Goal: Task Accomplishment & Management: Use online tool/utility

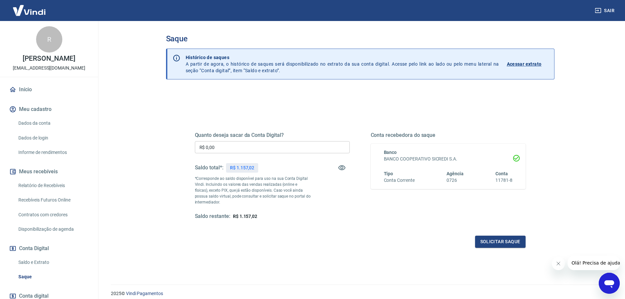
click at [292, 147] on input "R$ 0,00" at bounding box center [272, 147] width 155 height 12
type input "R$ 707,83"
click at [504, 238] on button "Solicitar saque" at bounding box center [500, 241] width 51 height 12
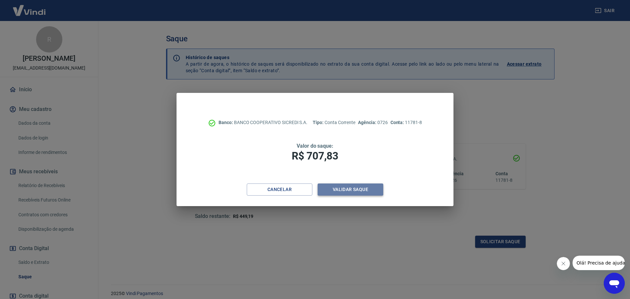
click at [339, 189] on button "Validar saque" at bounding box center [350, 189] width 66 height 12
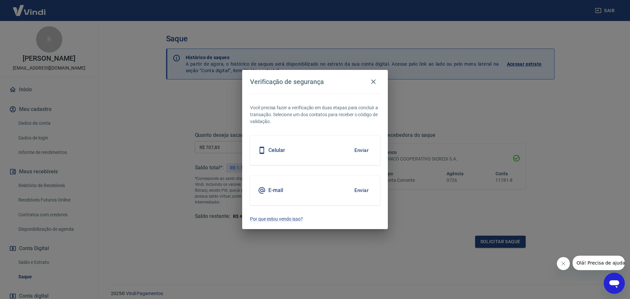
click at [359, 151] on button "Enviar" at bounding box center [361, 150] width 21 height 14
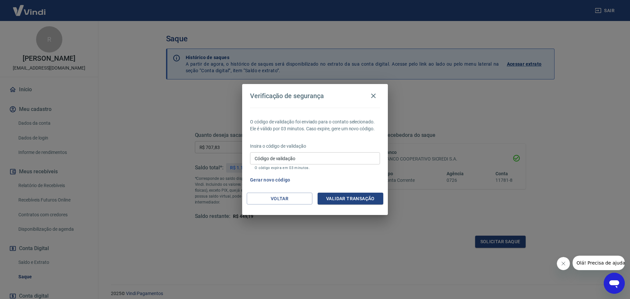
click at [301, 161] on input "Código de validação" at bounding box center [315, 158] width 130 height 12
click at [293, 152] on input "Código de validação" at bounding box center [315, 158] width 130 height 12
type input "227288"
click at [342, 201] on button "Validar transação" at bounding box center [350, 198] width 66 height 12
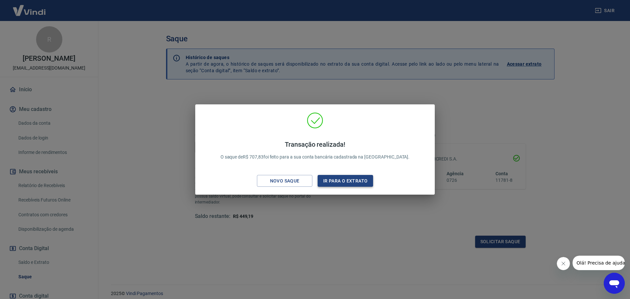
click at [354, 183] on button "Ir para o extrato" at bounding box center [344, 181] width 55 height 12
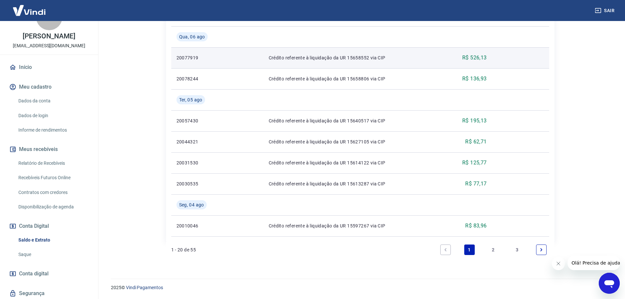
scroll to position [44, 0]
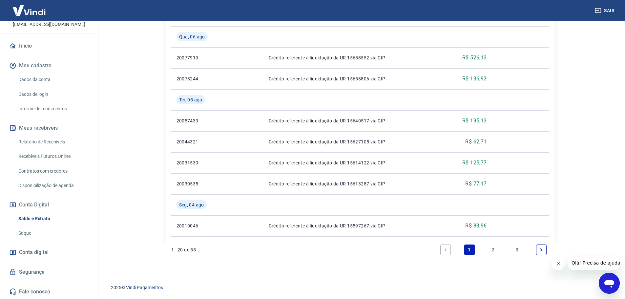
click at [605, 9] on button "Sair" at bounding box center [605, 11] width 24 height 12
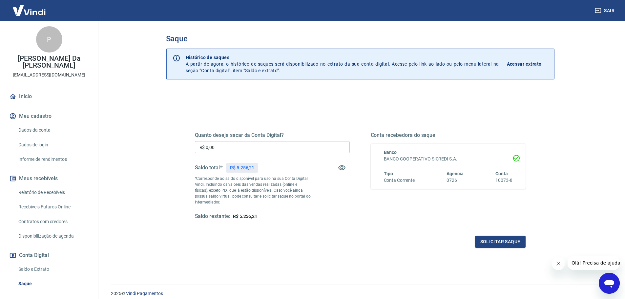
click at [237, 144] on input "R$ 0,00" at bounding box center [272, 147] width 155 height 12
type input "R$ 2.332,75"
click at [501, 242] on button "Solicitar saque" at bounding box center [500, 241] width 51 height 12
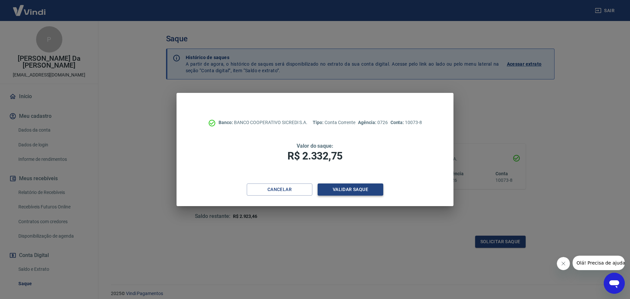
click at [359, 187] on button "Validar saque" at bounding box center [350, 189] width 66 height 12
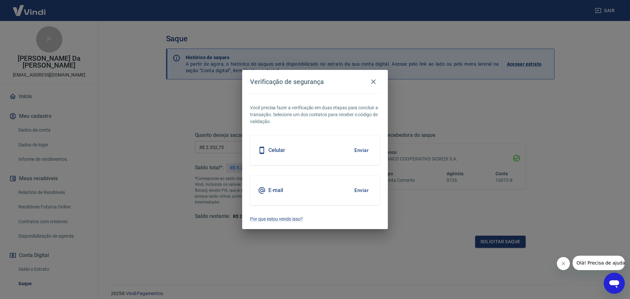
click at [365, 150] on button "Enviar" at bounding box center [361, 150] width 21 height 14
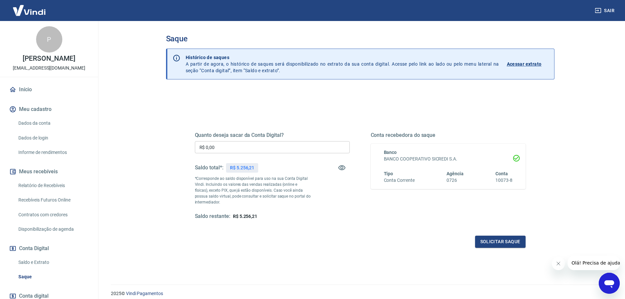
click at [249, 146] on input "R$ 0,00" at bounding box center [272, 147] width 155 height 12
type input "R$ 2.332,75"
click at [510, 238] on button "Solicitar saque" at bounding box center [500, 241] width 51 height 12
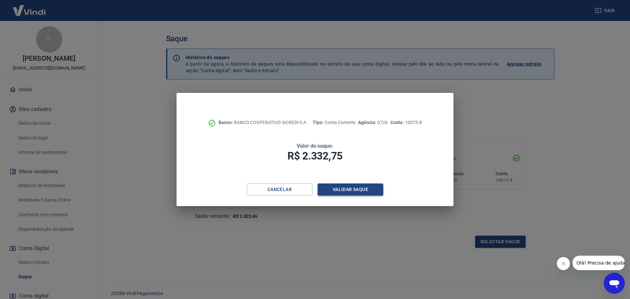
click at [364, 193] on button "Validar saque" at bounding box center [350, 189] width 66 height 12
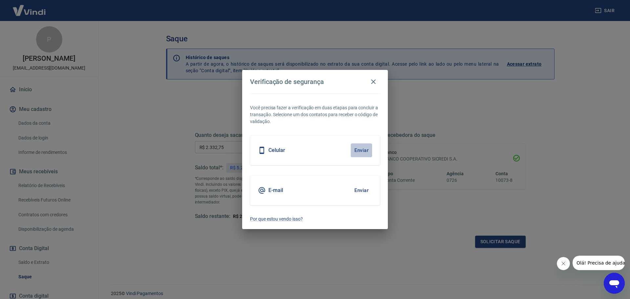
click at [360, 151] on button "Enviar" at bounding box center [361, 150] width 21 height 14
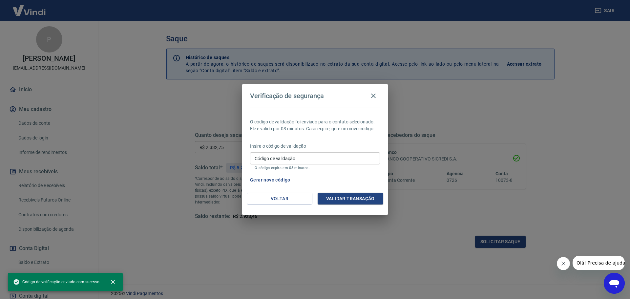
click at [286, 160] on input "Código de validação" at bounding box center [315, 158] width 130 height 12
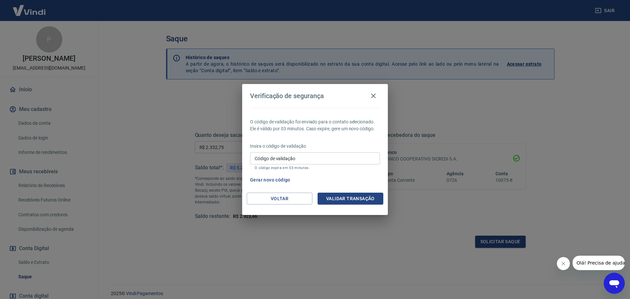
click at [284, 159] on label "Código de validação" at bounding box center [274, 158] width 41 height 7
click at [284, 159] on input "Código de validação" at bounding box center [315, 158] width 130 height 12
click at [269, 182] on button "Gerar novo código" at bounding box center [270, 180] width 46 height 12
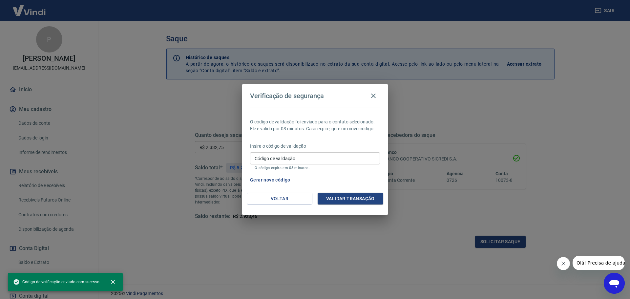
click at [302, 158] on input "Código de validação" at bounding box center [315, 158] width 130 height 12
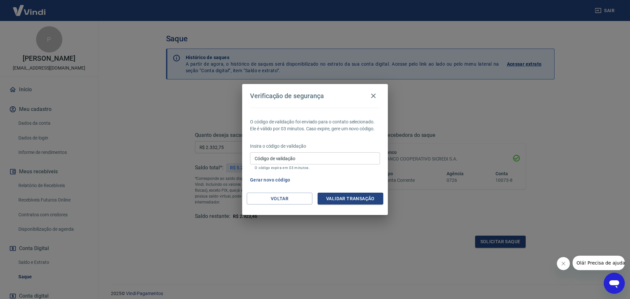
click at [278, 161] on div "Código de validação Código de validação O código expira em 03 minutos." at bounding box center [315, 161] width 130 height 18
type input "160964"
click at [363, 197] on button "Validar transação" at bounding box center [350, 198] width 66 height 12
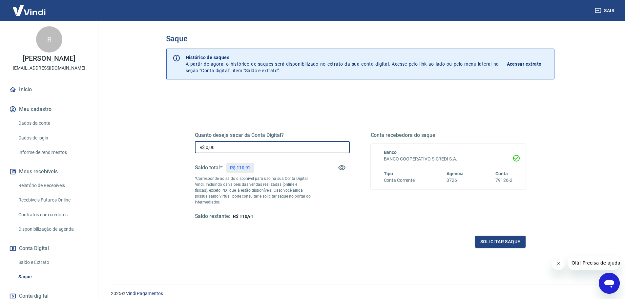
click at [333, 146] on input "R$ 0,00" at bounding box center [272, 147] width 155 height 12
click at [279, 145] on input "R$ 0,00" at bounding box center [272, 147] width 155 height 12
type input "R$ 110,91"
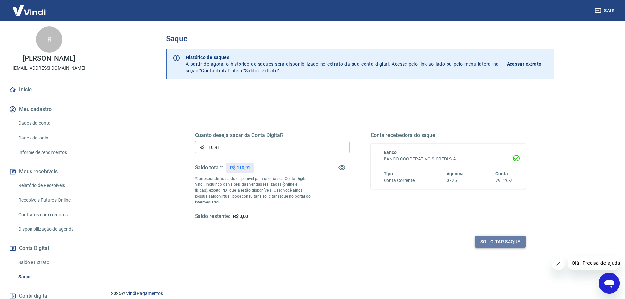
click at [496, 238] on button "Solicitar saque" at bounding box center [500, 241] width 51 height 12
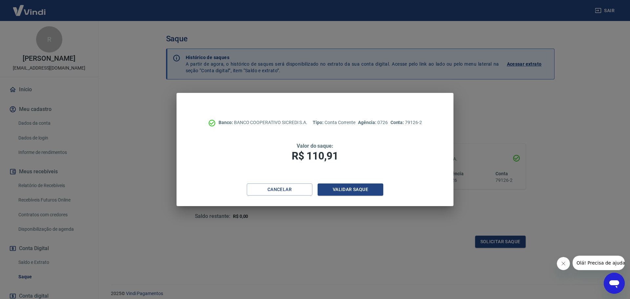
click at [387, 173] on div "Banco: BANCO COOPERATIVO SICREDI S.A. Tipo: Conta Corrente Agência: 0726 Conta:…" at bounding box center [314, 138] width 277 height 91
click at [360, 189] on button "Validar saque" at bounding box center [350, 189] width 66 height 12
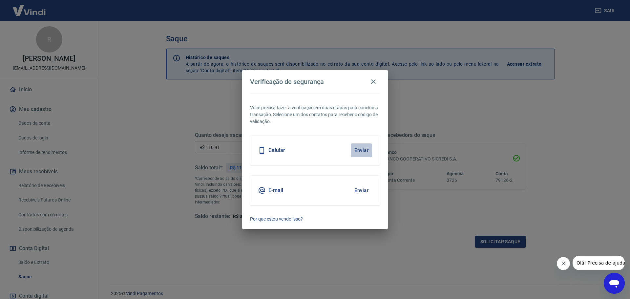
click at [367, 152] on button "Enviar" at bounding box center [361, 150] width 21 height 14
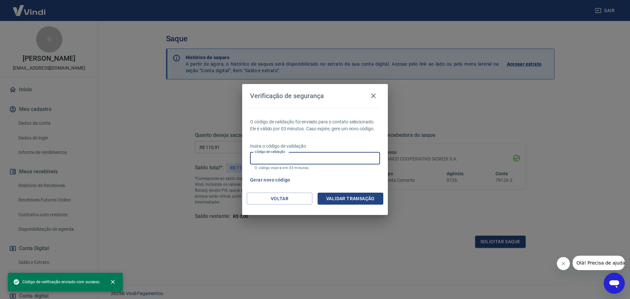
click at [277, 160] on input "Código de validação" at bounding box center [315, 158] width 130 height 12
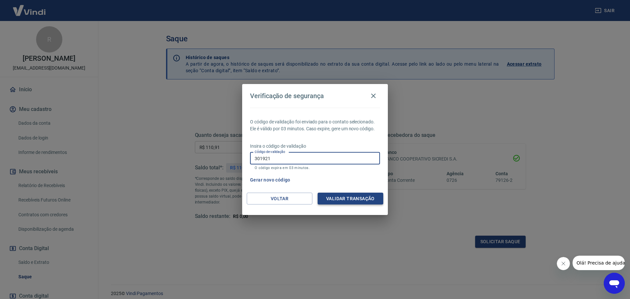
type input "301921"
click at [345, 195] on button "Validar transação" at bounding box center [350, 198] width 66 height 12
